Goal: Task Accomplishment & Management: Use online tool/utility

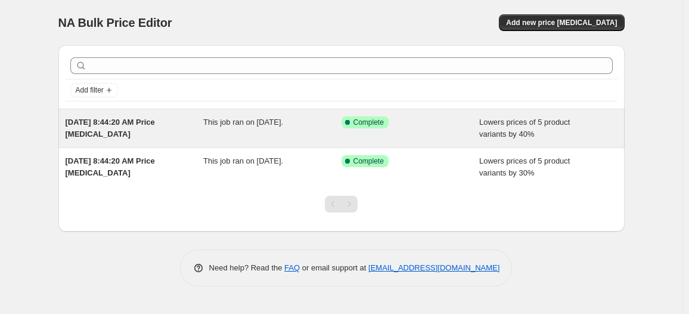
click at [249, 127] on div "This job ran on [DATE]." at bounding box center [272, 128] width 138 height 24
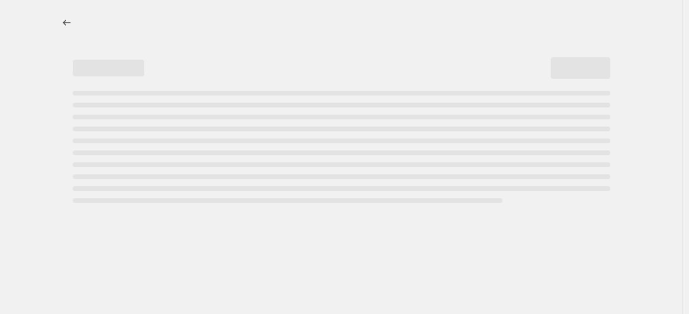
select select "percentage"
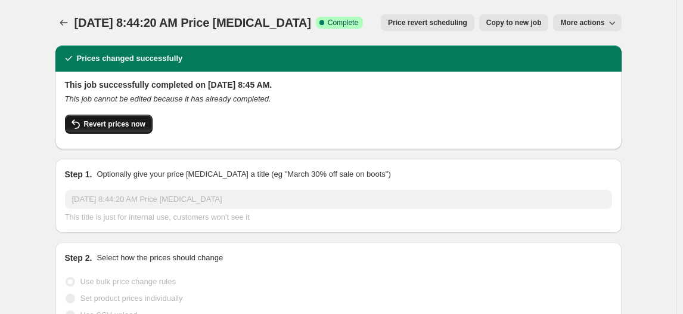
click at [133, 123] on span "Revert prices now" at bounding box center [114, 124] width 61 height 10
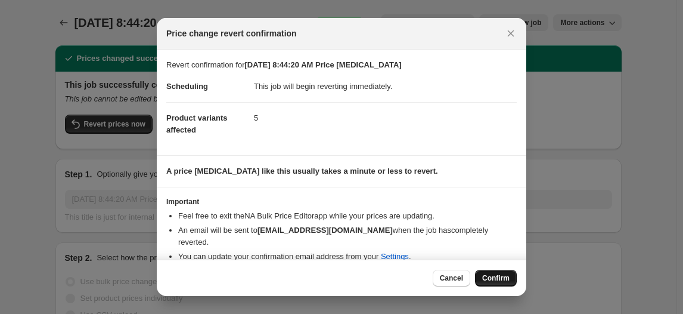
click at [488, 278] on span "Confirm" at bounding box center [495, 278] width 27 height 10
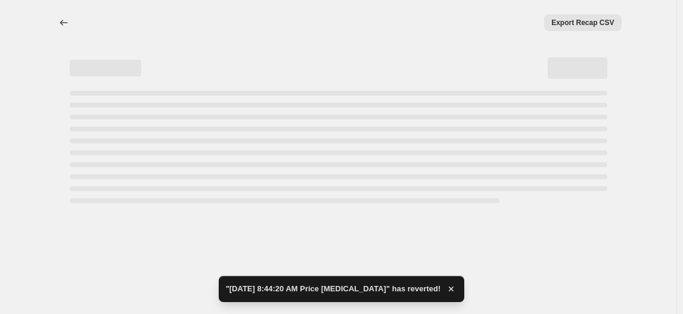
select select "percentage"
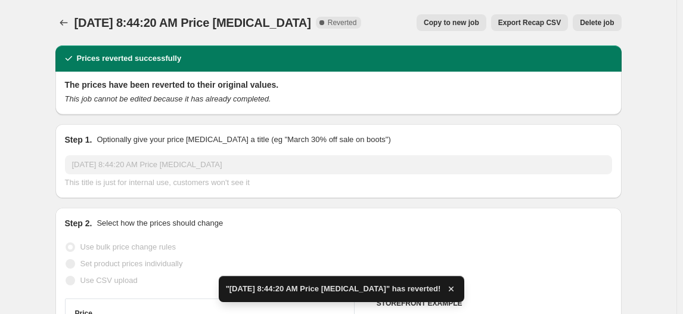
click at [592, 23] on span "Delete job" at bounding box center [597, 23] width 34 height 10
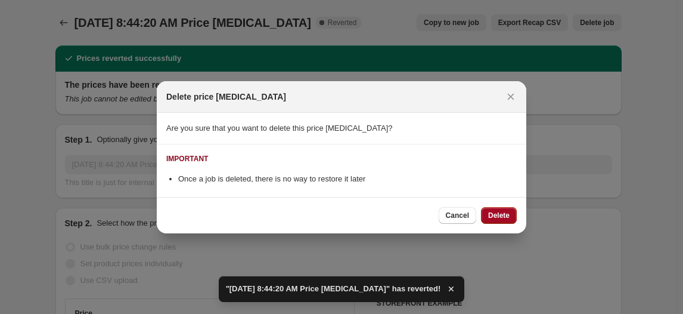
click at [505, 209] on button "Delete" at bounding box center [499, 215] width 36 height 17
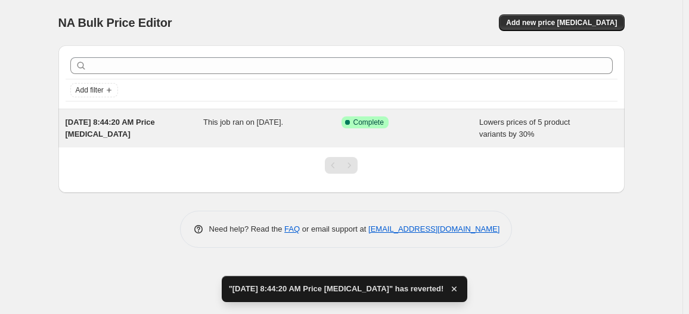
click at [351, 125] on icon at bounding box center [348, 122] width 12 height 12
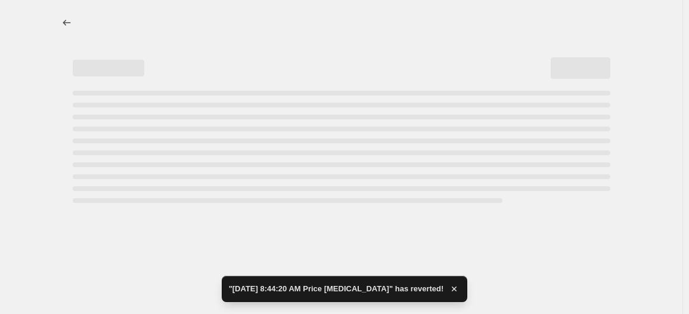
select select "percentage"
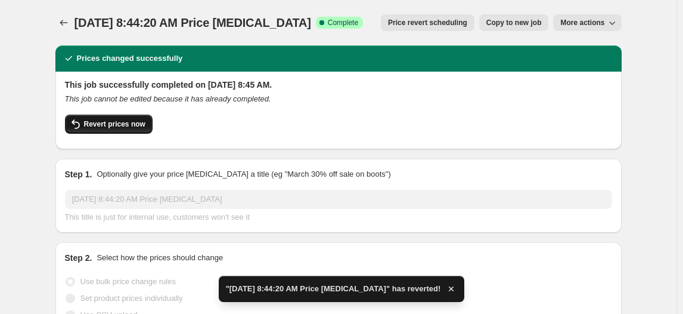
click at [127, 117] on button "Revert prices now" at bounding box center [109, 123] width 88 height 19
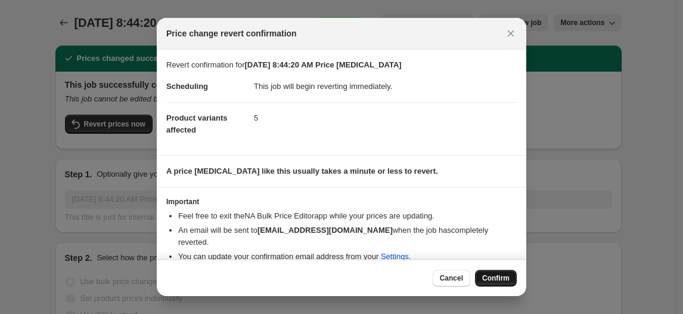
click at [499, 279] on span "Confirm" at bounding box center [495, 278] width 27 height 10
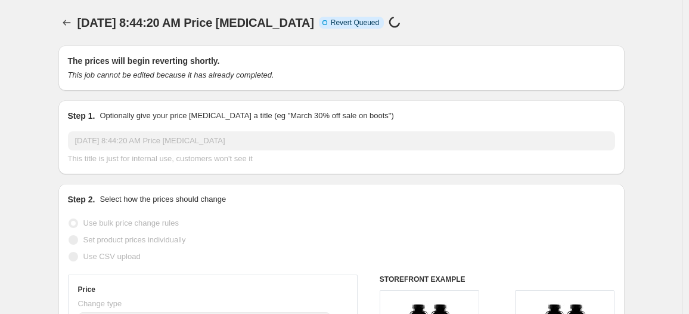
select select "percentage"
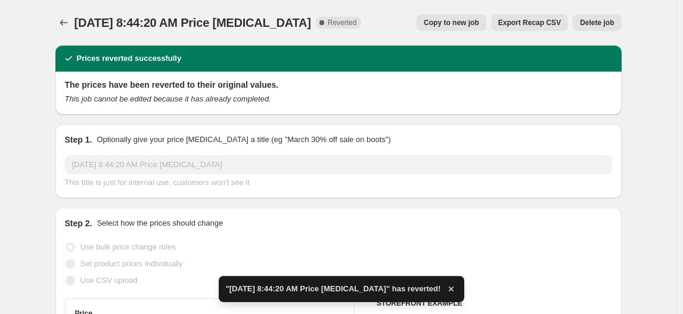
click at [606, 21] on span "Delete job" at bounding box center [597, 23] width 34 height 10
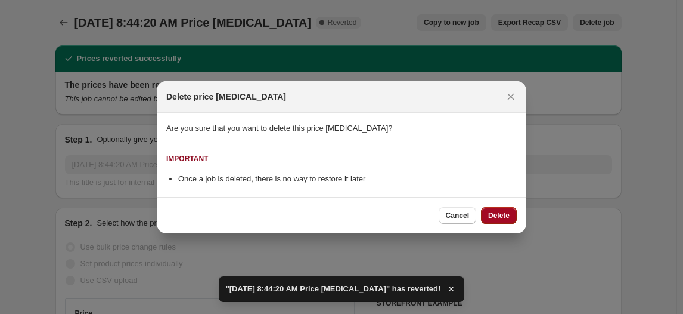
click at [487, 216] on button "Delete" at bounding box center [499, 215] width 36 height 17
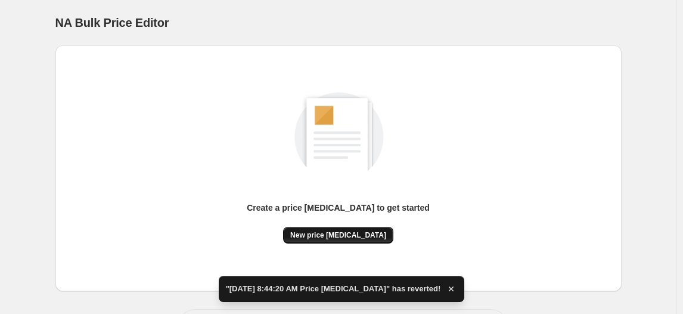
click at [354, 236] on span "New price [MEDICAL_DATA]" at bounding box center [338, 235] width 96 height 10
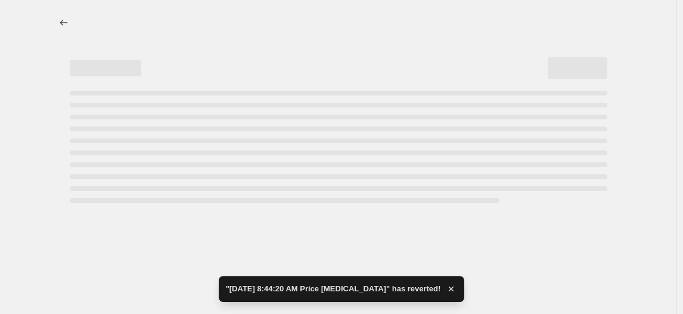
select select "percentage"
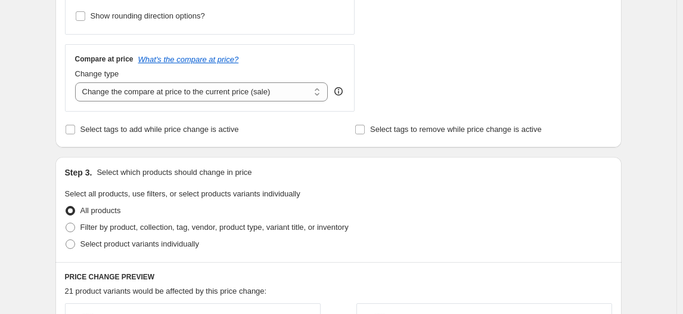
scroll to position [434, 0]
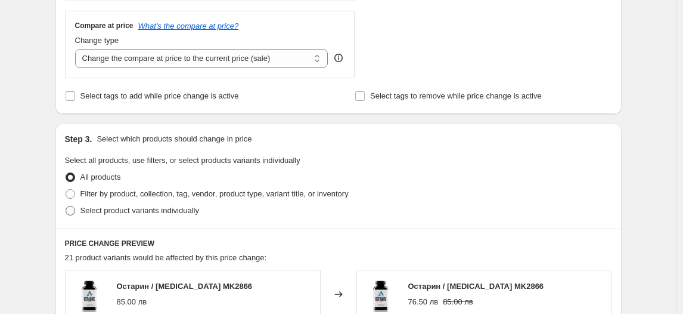
click at [100, 213] on span "Select product variants individually" at bounding box center [140, 210] width 119 height 9
click at [66, 206] on input "Select product variants individually" at bounding box center [66, 206] width 1 height 1
radio input "true"
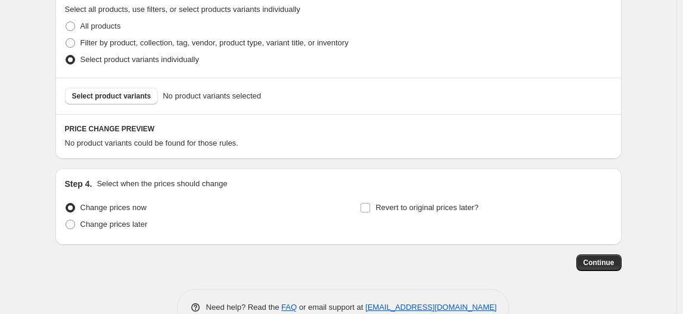
scroll to position [585, 0]
click at [118, 95] on span "Select product variants" at bounding box center [111, 96] width 79 height 10
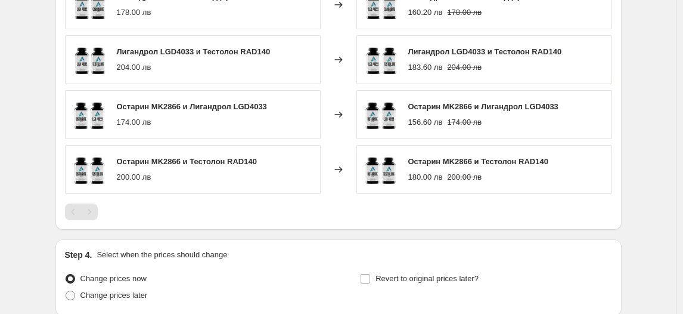
scroll to position [846, 0]
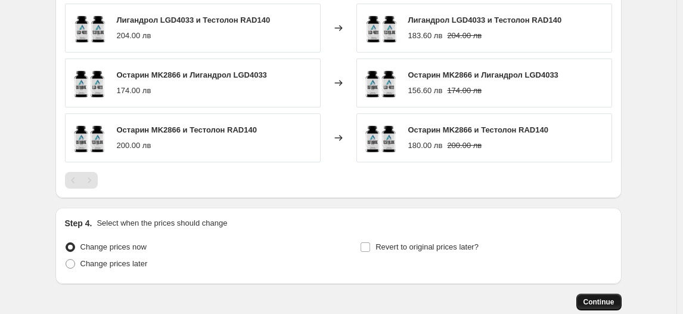
click at [606, 297] on span "Continue" at bounding box center [599, 302] width 31 height 10
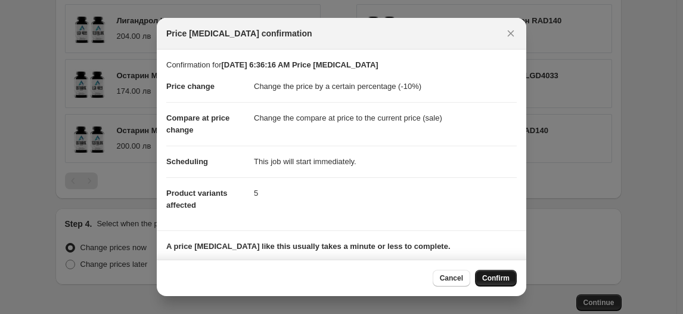
click at [501, 277] on span "Confirm" at bounding box center [495, 278] width 27 height 10
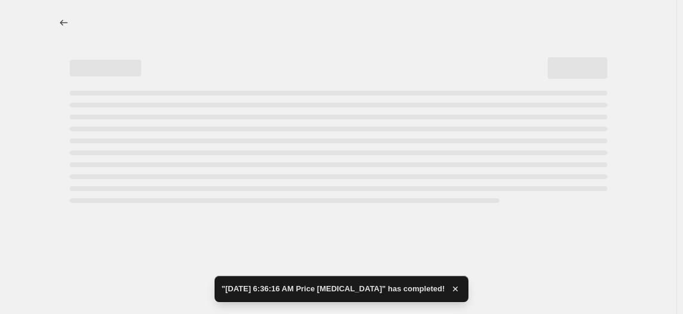
select select "percentage"
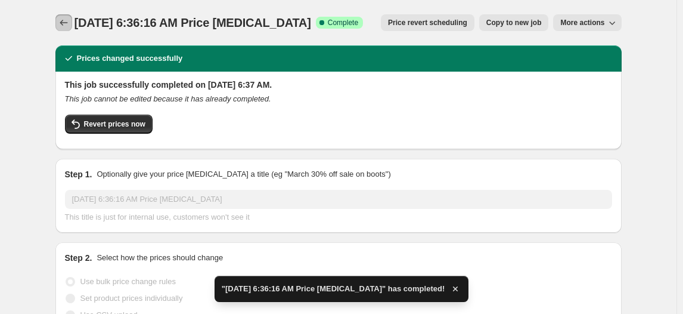
click at [69, 25] on icon "Price change jobs" at bounding box center [64, 23] width 12 height 12
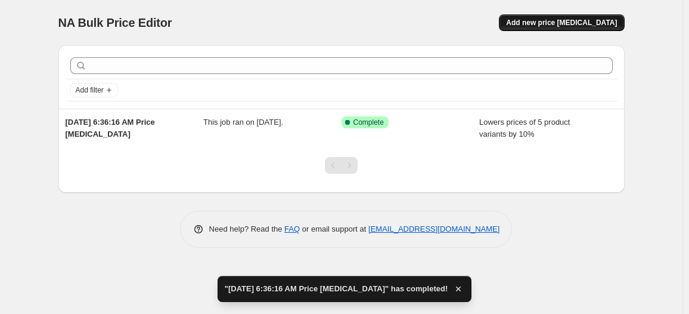
click at [569, 19] on span "Add new price [MEDICAL_DATA]" at bounding box center [561, 23] width 111 height 10
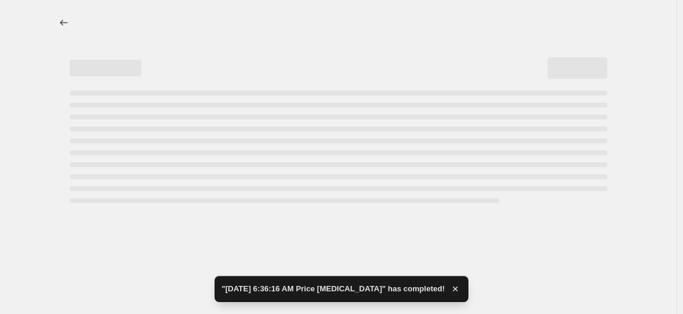
select select "percentage"
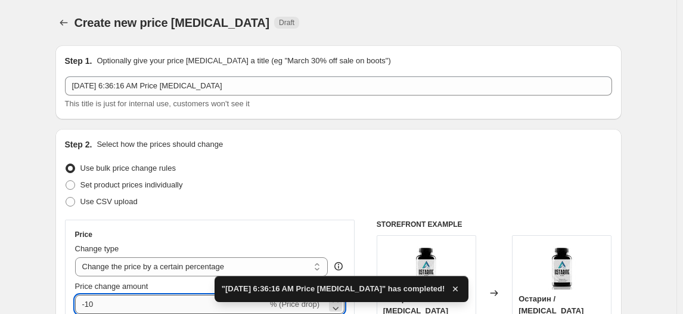
click at [91, 304] on input "-10" at bounding box center [171, 304] width 193 height 19
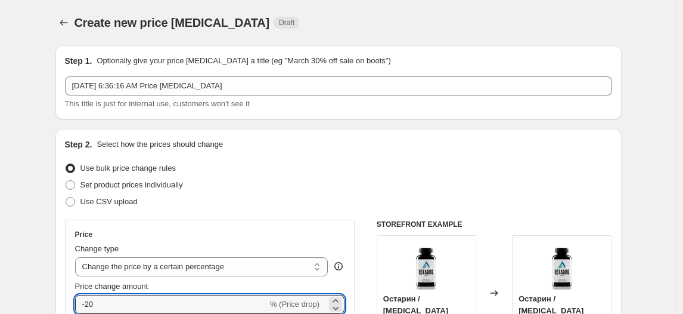
type input "-20"
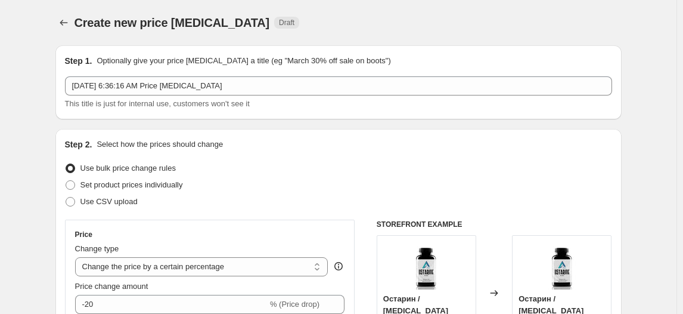
click at [230, 182] on div "Set product prices individually" at bounding box center [338, 185] width 547 height 17
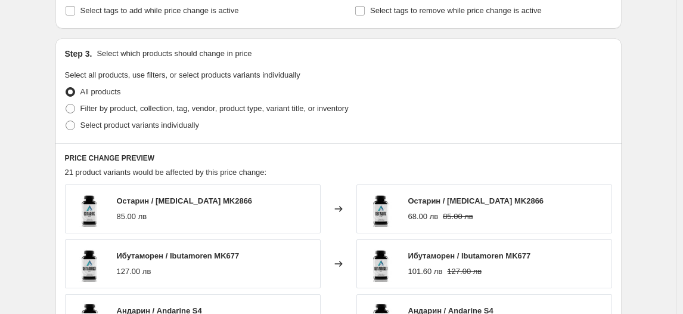
scroll to position [520, 0]
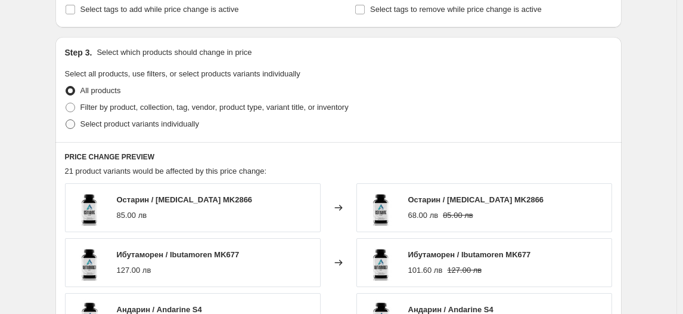
click at [178, 119] on span "Select product variants individually" at bounding box center [140, 123] width 119 height 9
click at [66, 119] on input "Select product variants individually" at bounding box center [66, 119] width 1 height 1
radio input "true"
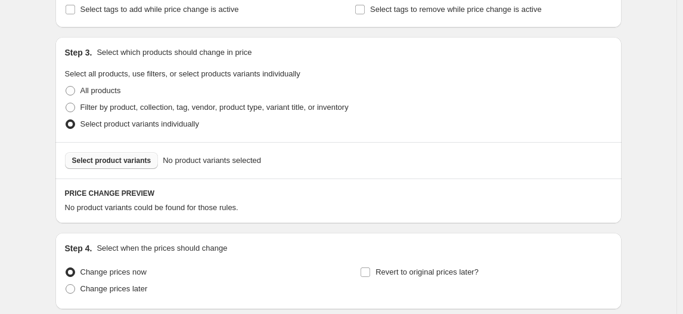
click at [127, 165] on button "Select product variants" at bounding box center [112, 160] width 94 height 17
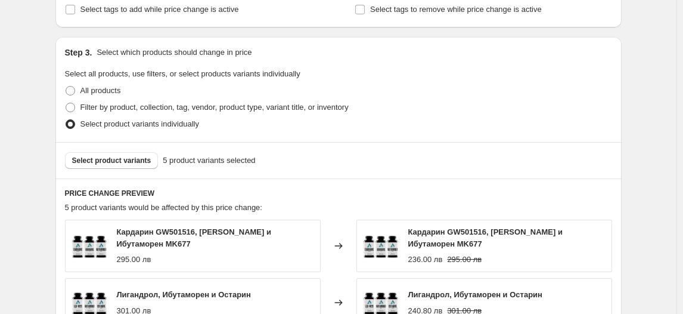
click at [536, 168] on div "Select product variants 5 product variants selected" at bounding box center [338, 160] width 566 height 36
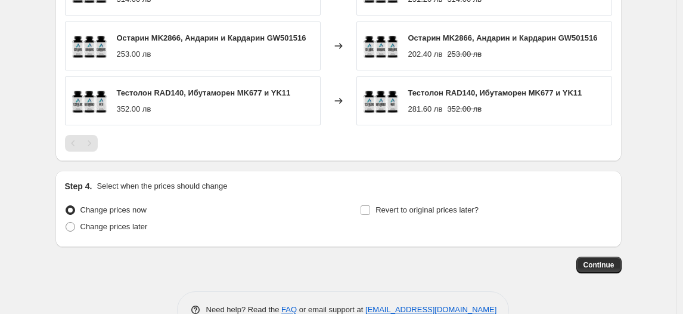
scroll to position [888, 0]
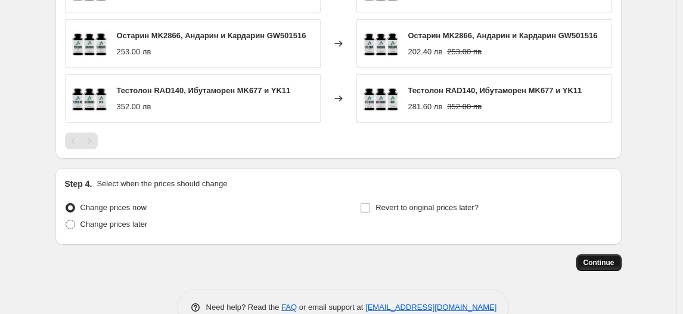
click at [608, 258] on span "Continue" at bounding box center [599, 263] width 31 height 10
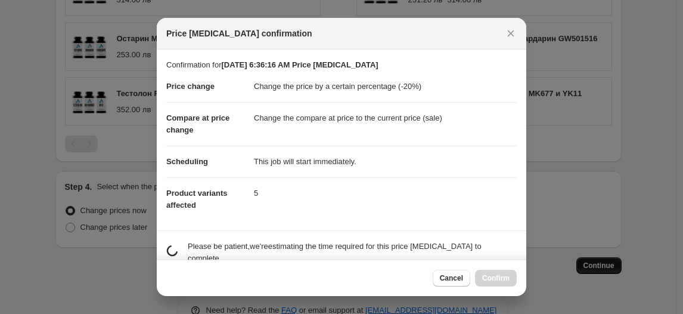
scroll to position [0, 0]
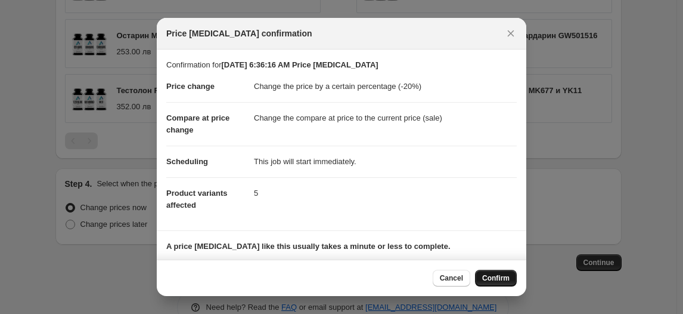
click at [507, 278] on span "Confirm" at bounding box center [495, 278] width 27 height 10
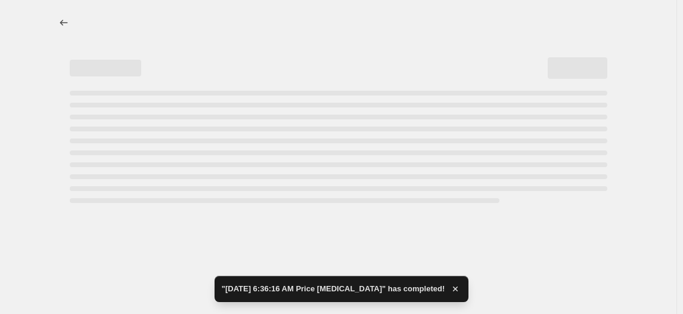
select select "percentage"
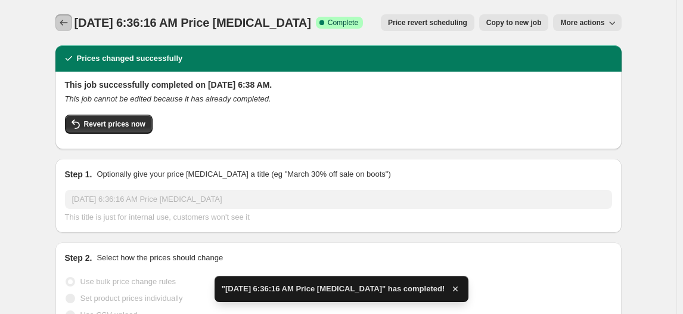
click at [67, 27] on icon "Price change jobs" at bounding box center [64, 23] width 12 height 12
